Goal: Information Seeking & Learning: Learn about a topic

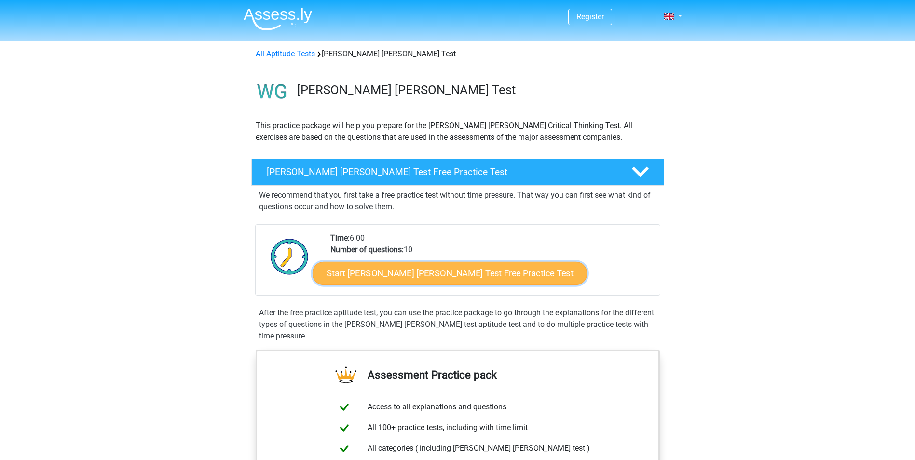
click at [369, 268] on link "Start Watson Glaser Test Free Practice Test" at bounding box center [450, 273] width 275 height 23
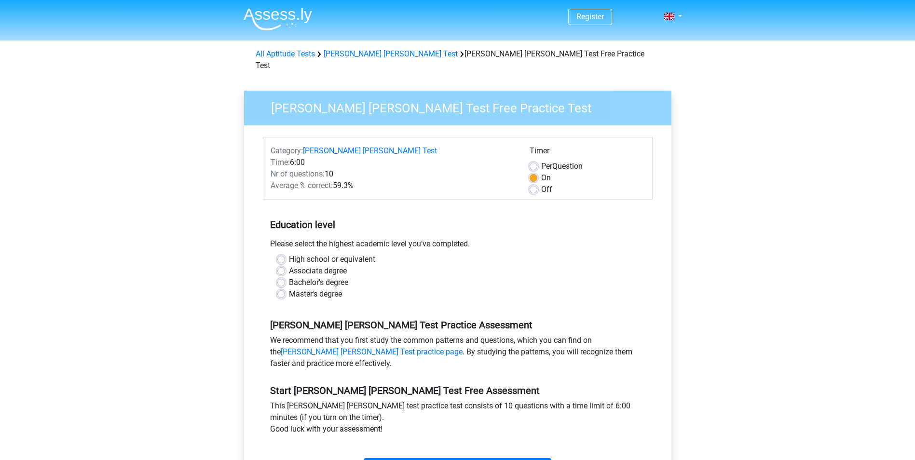
click at [289, 277] on label "Bachelor's degree" at bounding box center [318, 283] width 59 height 12
click at [285, 277] on input "Bachelor's degree" at bounding box center [281, 282] width 8 height 10
radio input "true"
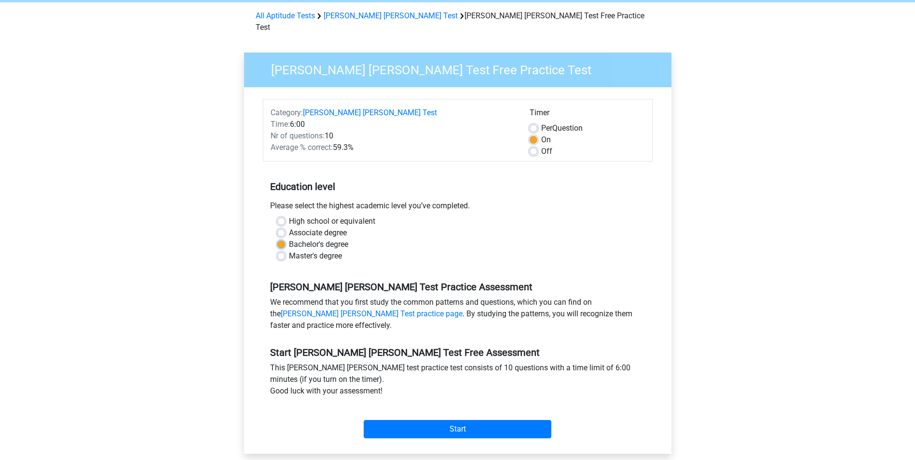
scroll to position [145, 0]
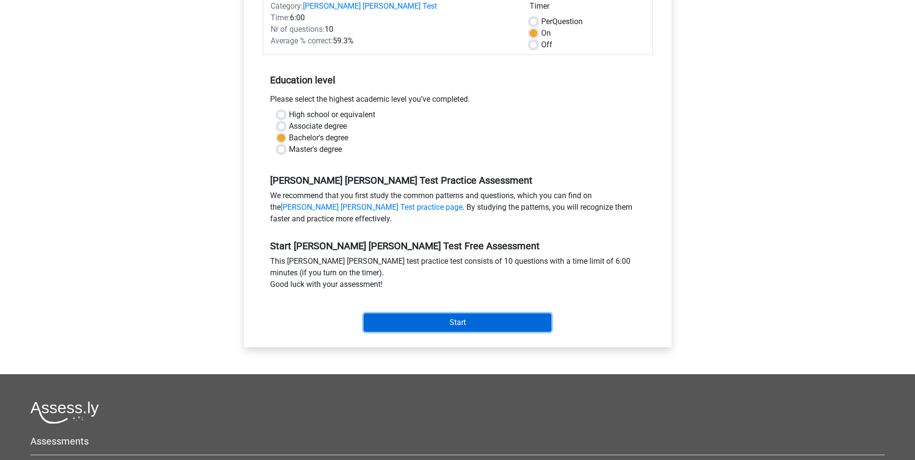
click at [498, 314] on input "Start" at bounding box center [458, 323] width 188 height 18
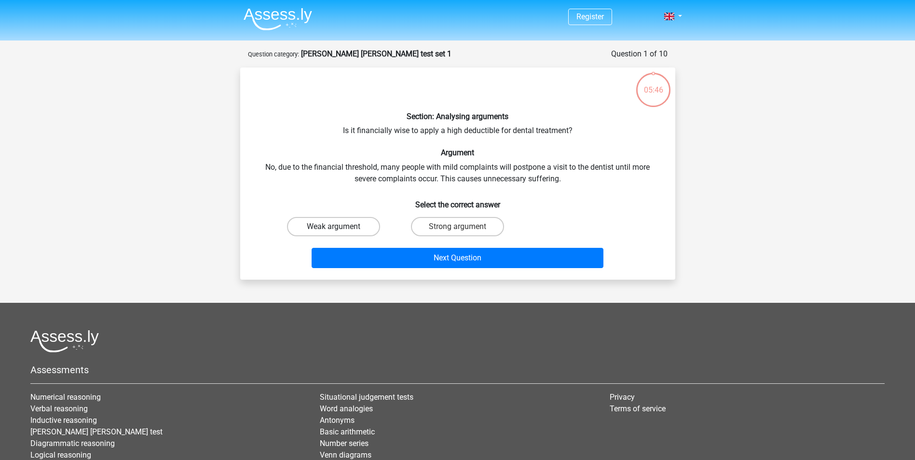
click at [351, 224] on label "Weak argument" at bounding box center [333, 226] width 93 height 19
click at [340, 227] on input "Weak argument" at bounding box center [336, 230] width 6 height 6
radio input "true"
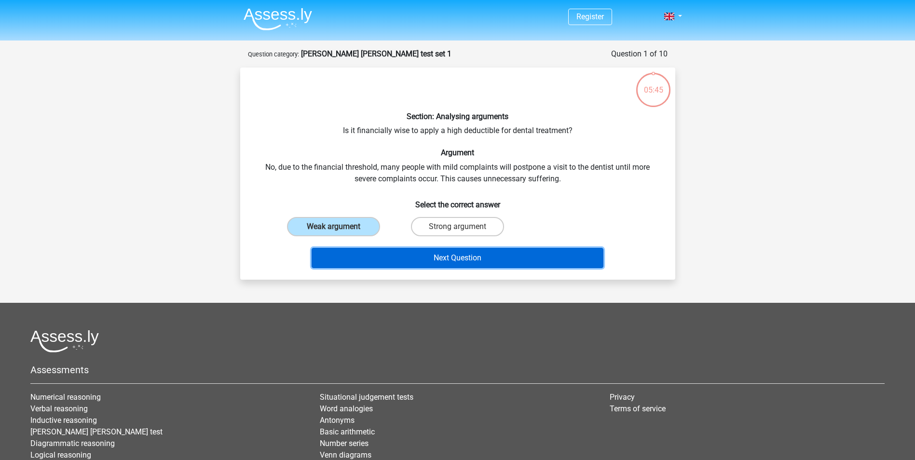
click at [397, 254] on button "Next Question" at bounding box center [458, 258] width 292 height 20
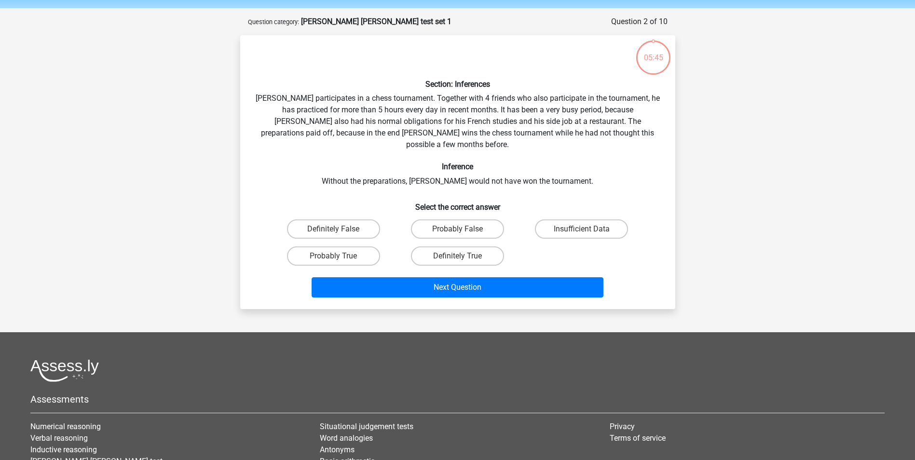
scroll to position [48, 0]
